Goal: Transaction & Acquisition: Subscribe to service/newsletter

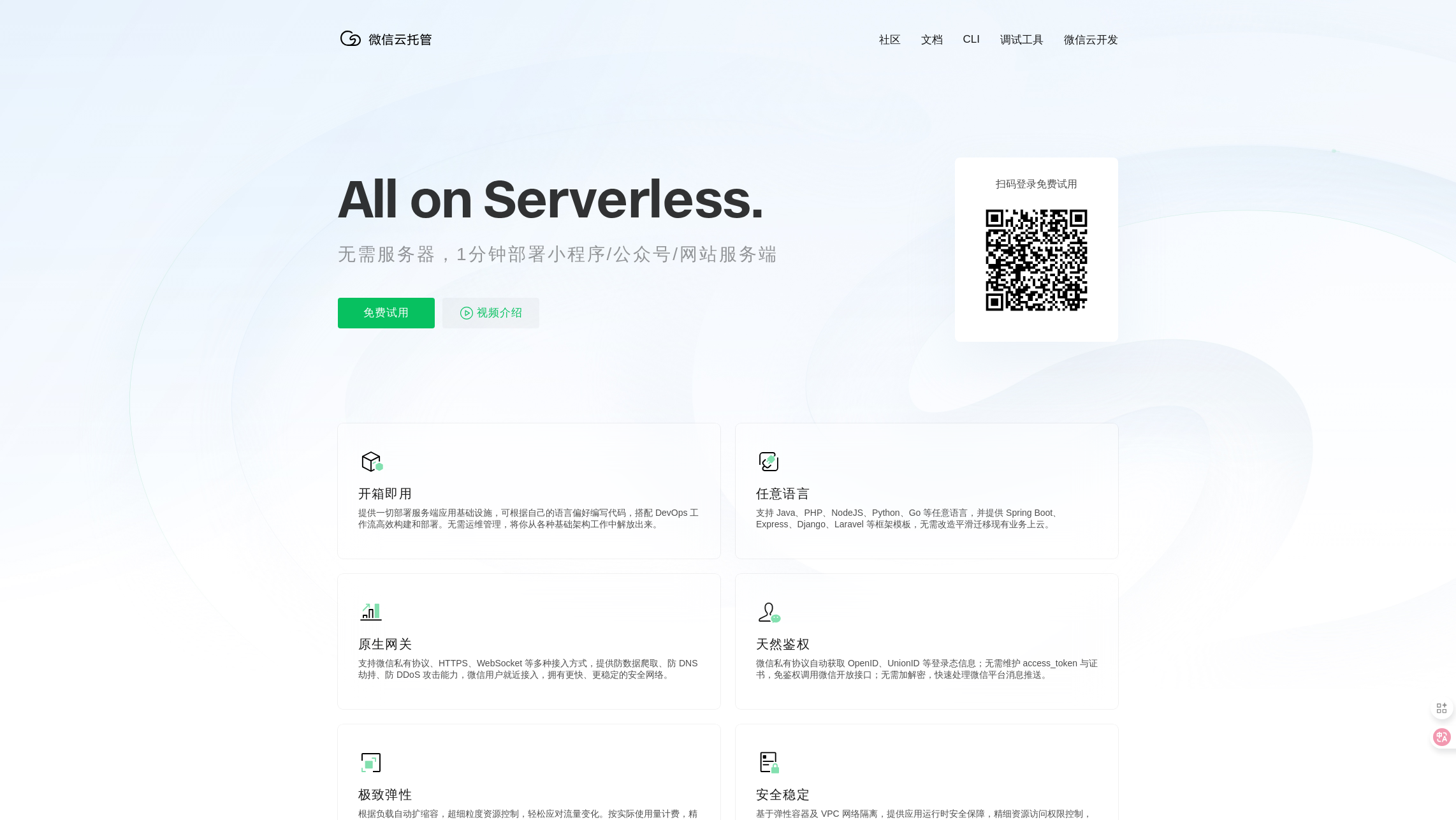
scroll to position [0, 2267]
click at [405, 311] on p "免费试用" at bounding box center [386, 313] width 97 height 31
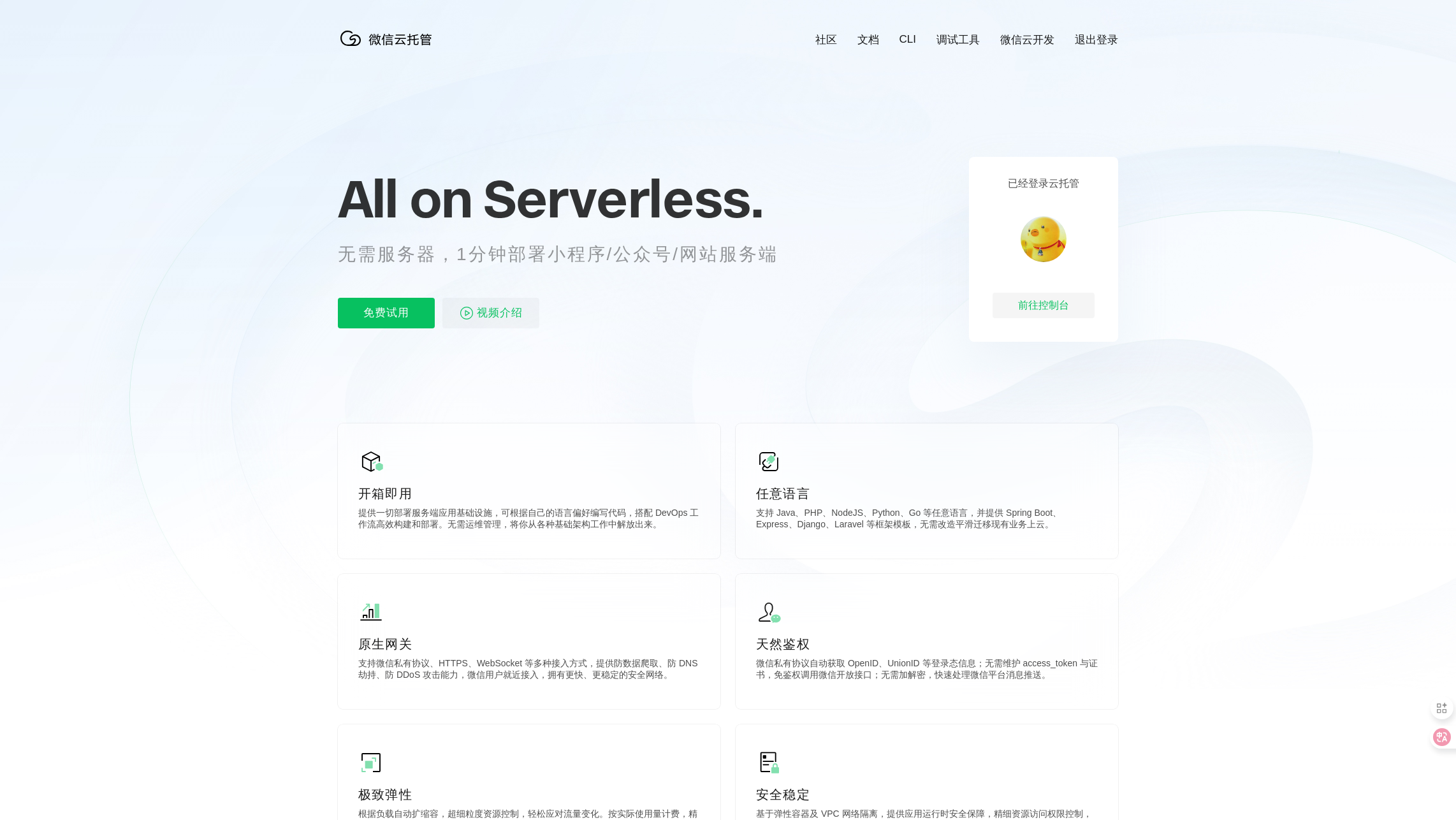
scroll to position [0, 2267]
click at [1052, 301] on div "前往控制台" at bounding box center [1043, 304] width 102 height 25
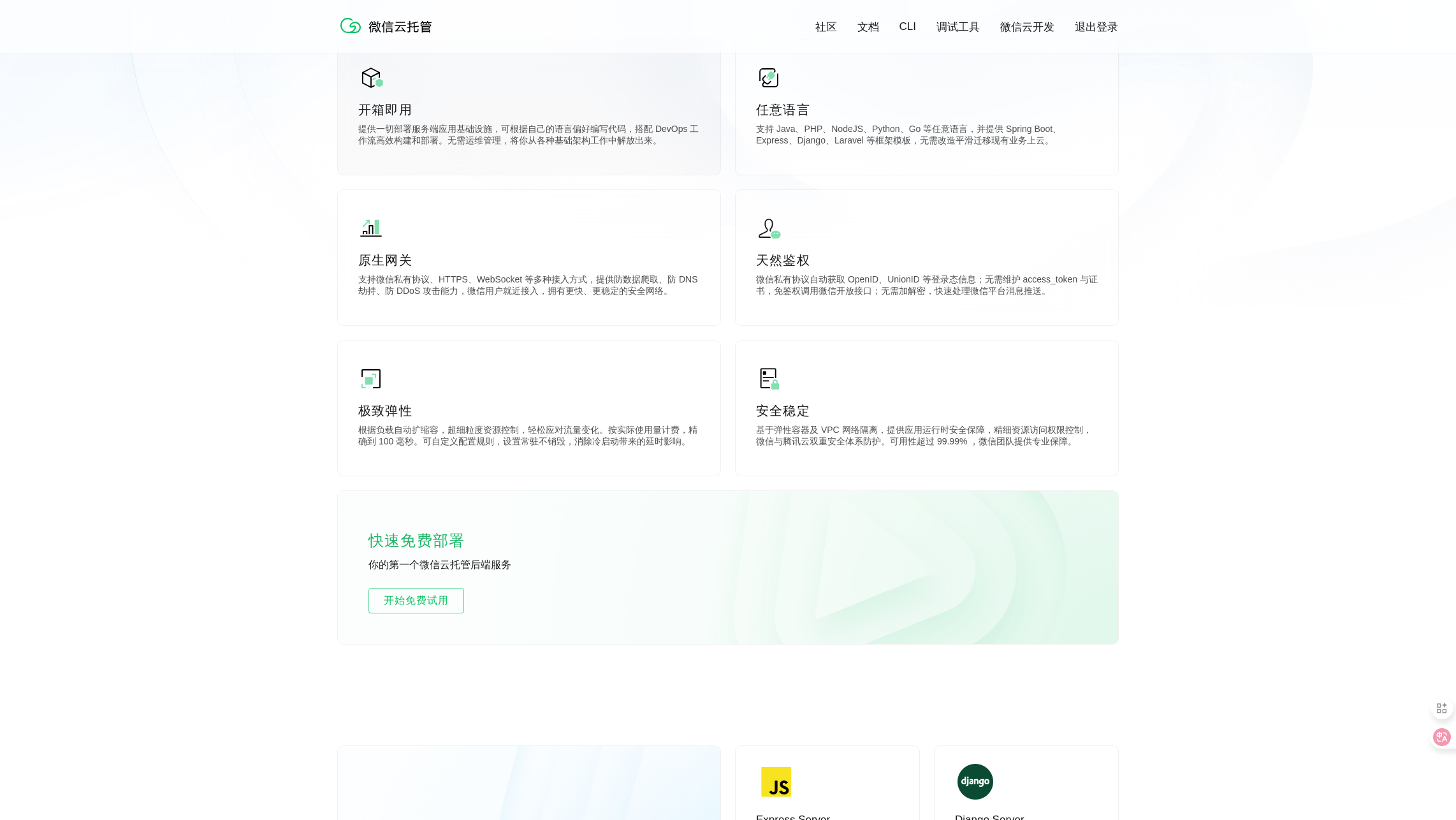
scroll to position [382, 0]
click at [397, 603] on span "开始免费试用" at bounding box center [415, 599] width 94 height 15
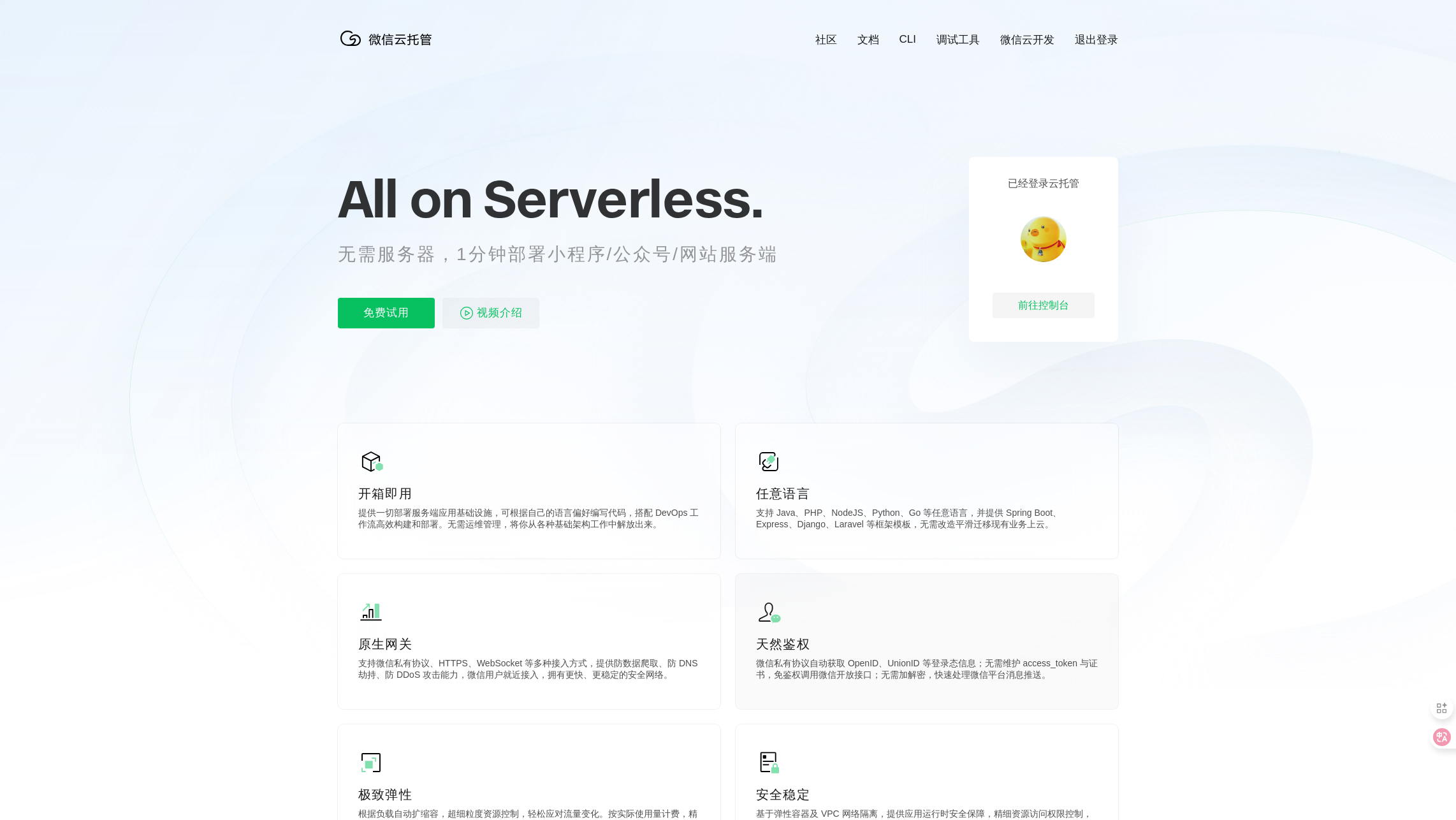
scroll to position [0, 2267]
click at [1049, 306] on div "前往控制台" at bounding box center [1043, 304] width 102 height 25
click at [387, 315] on p "免费试用" at bounding box center [386, 313] width 97 height 31
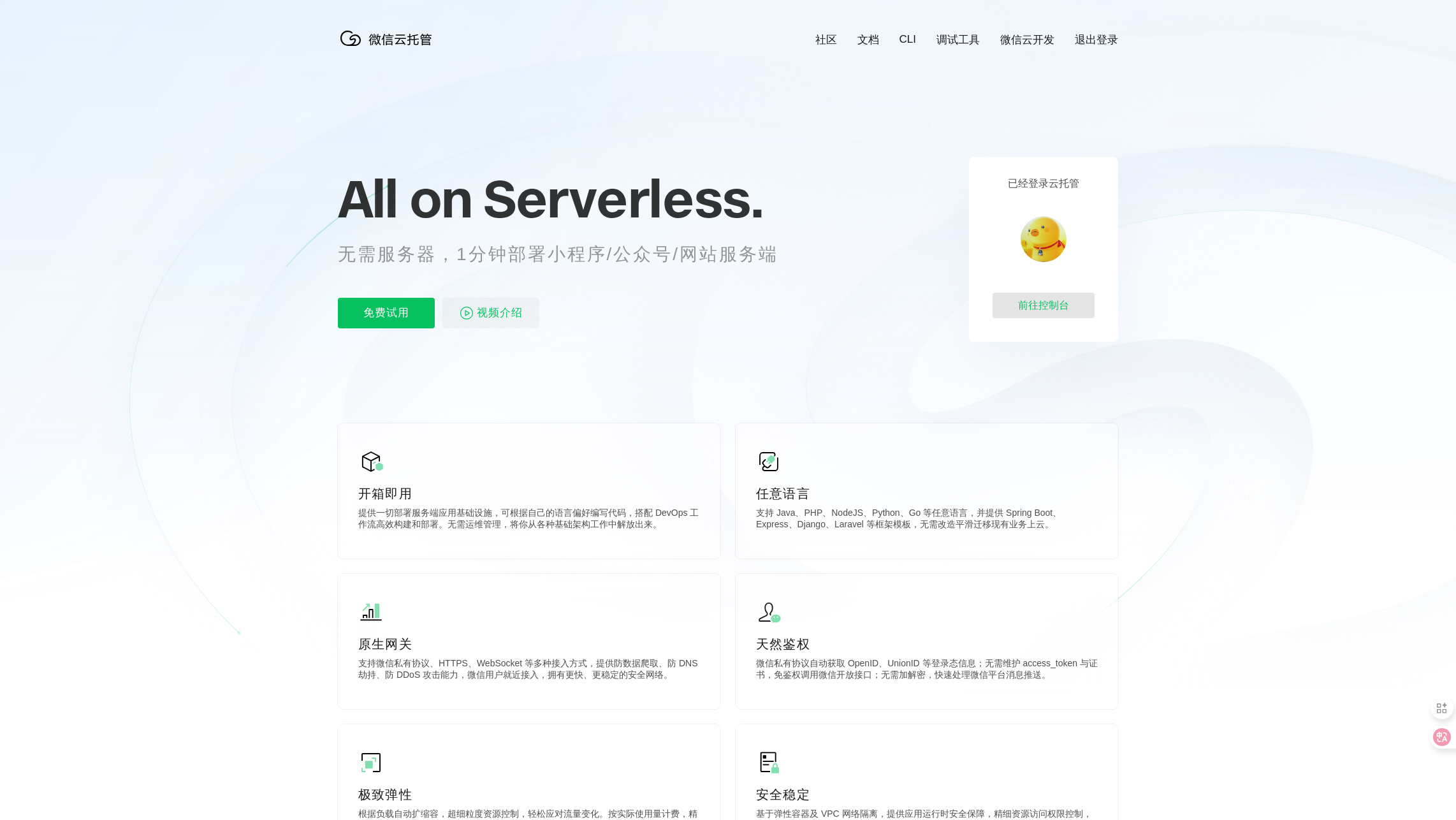
click at [1036, 304] on div "前往控制台" at bounding box center [1043, 304] width 102 height 25
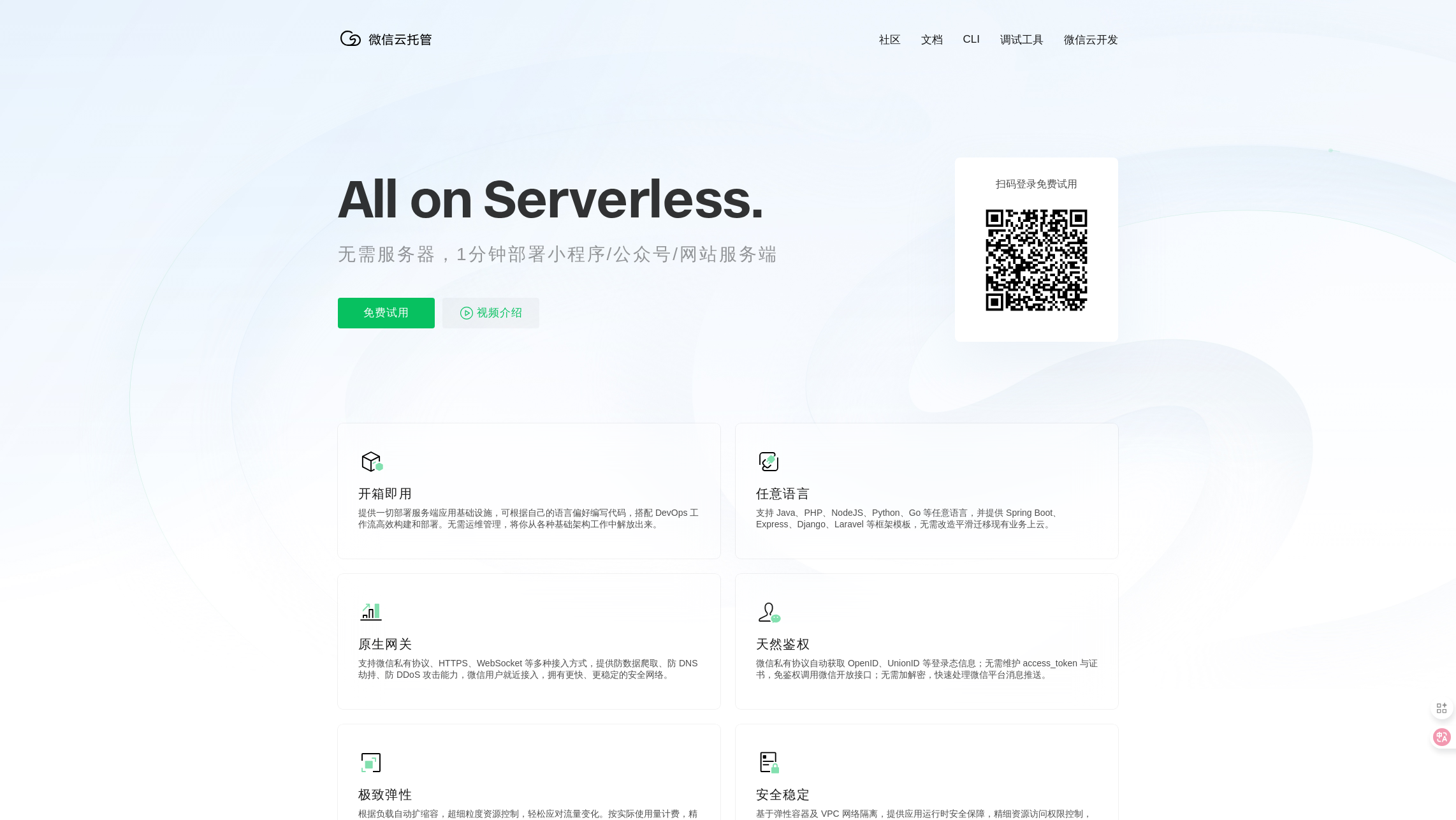
scroll to position [0, 2267]
